Goal: Information Seeking & Learning: Find specific page/section

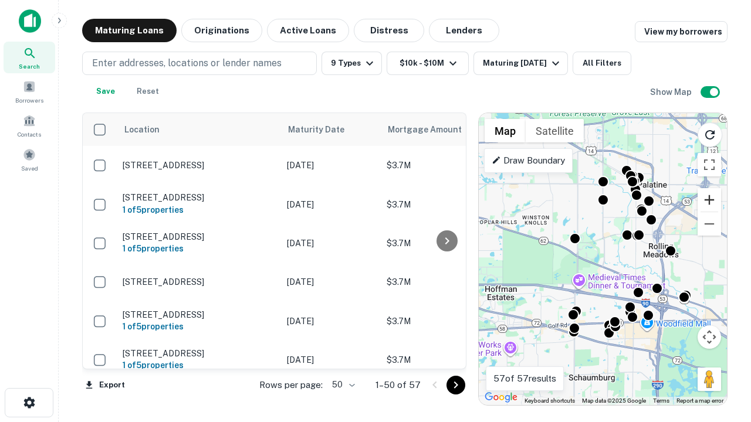
click at [709, 200] on button "Zoom in" at bounding box center [708, 199] width 23 height 23
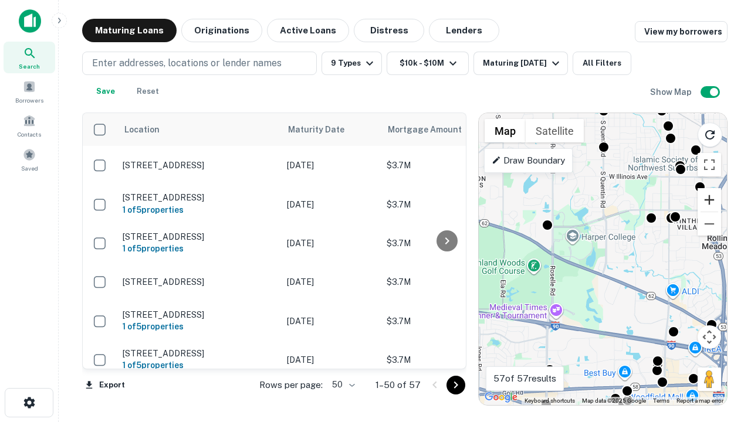
click at [709, 200] on button "Zoom in" at bounding box center [708, 199] width 23 height 23
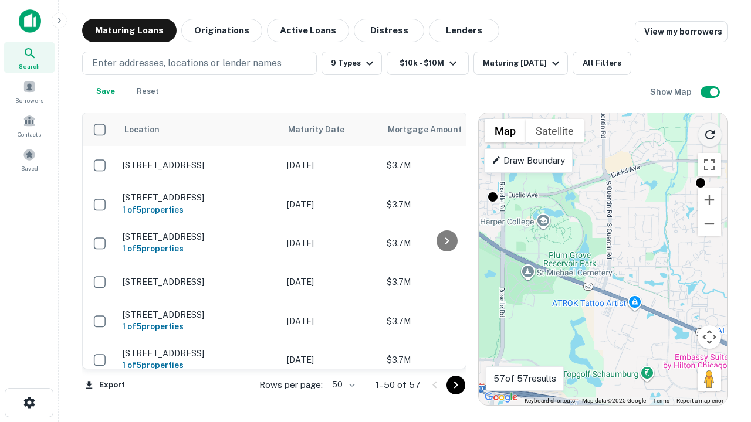
click at [710, 133] on icon "Reload search area" at bounding box center [710, 135] width 14 height 14
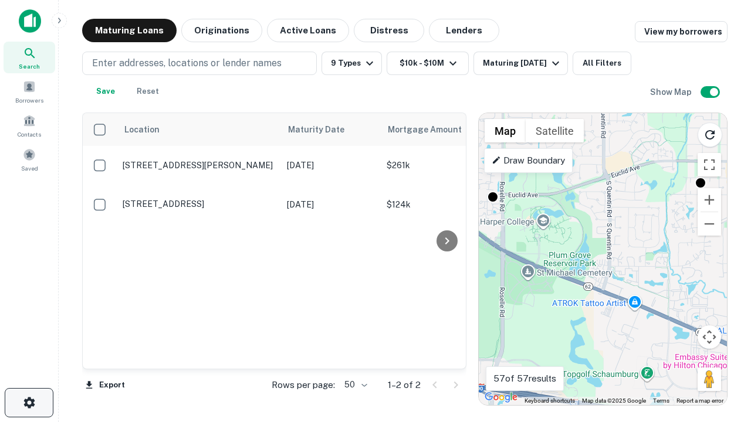
click at [29, 403] on icon "button" at bounding box center [29, 403] width 14 height 14
